Goal: Navigation & Orientation: Find specific page/section

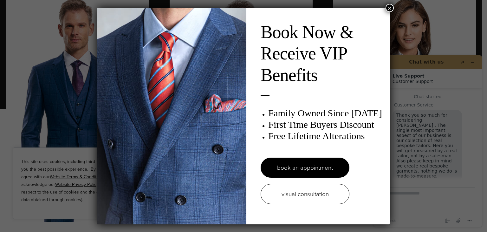
click at [389, 9] on button "×" at bounding box center [390, 8] width 8 height 8
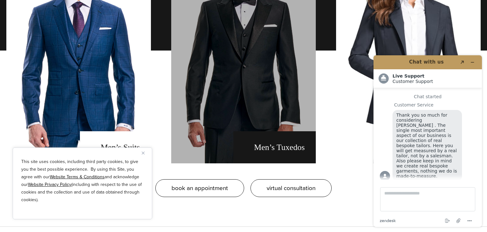
scroll to position [509, 0]
click at [246, 71] on link "men's tuxedos" at bounding box center [243, 50] width 145 height 225
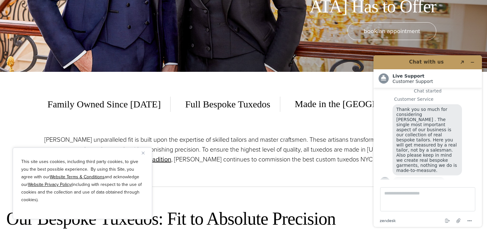
scroll to position [160, 0]
click at [474, 62] on icon "Minimize widget" at bounding box center [472, 62] width 4 height 4
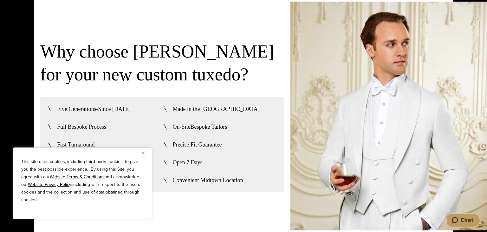
scroll to position [1525, 0]
